Goal: Task Accomplishment & Management: Use online tool/utility

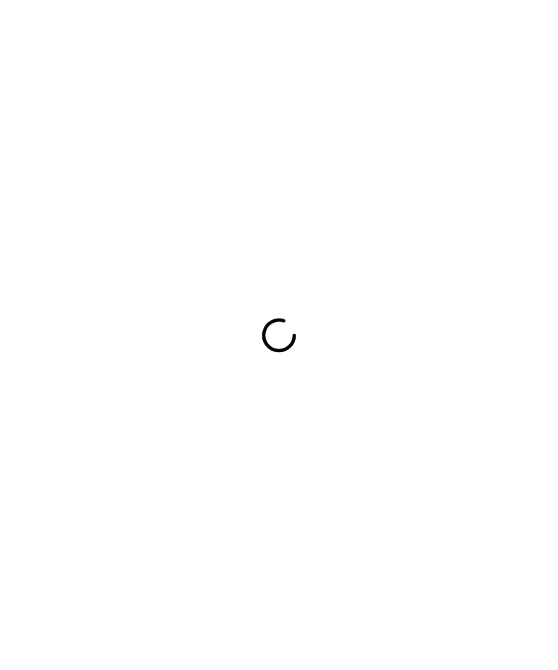
click at [4, 4] on div at bounding box center [279, 335] width 558 height 670
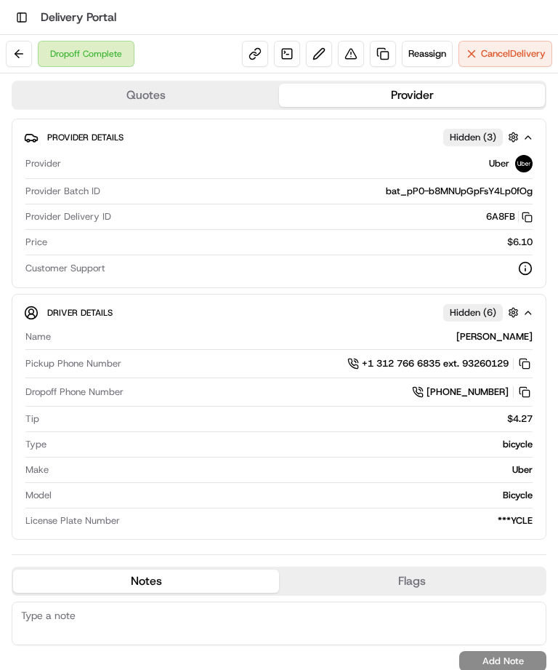
click at [7, 4] on div "Toggle Sidebar Delivery Portal" at bounding box center [279, 17] width 558 height 35
